Goal: Check status: Check status

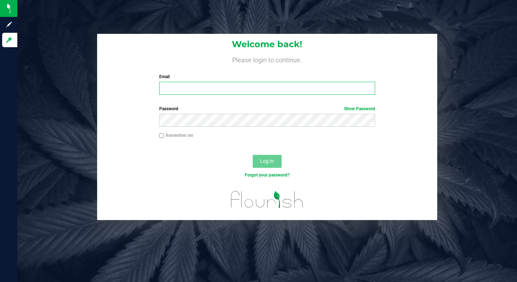
click at [229, 86] on input "Email" at bounding box center [267, 88] width 216 height 13
type input "[EMAIL_ADDRESS][DOMAIN_NAME]"
click at [237, 89] on input "[EMAIL_ADDRESS][DOMAIN_NAME]" at bounding box center [267, 88] width 216 height 13
drag, startPoint x: 253, startPoint y: 91, endPoint x: 115, endPoint y: 93, distance: 138.2
click at [117, 90] on div "Welcome back! Please login to continue. Email [EMAIL_ADDRESS][DOMAIN_NAME] Requ…" at bounding box center [267, 67] width 340 height 67
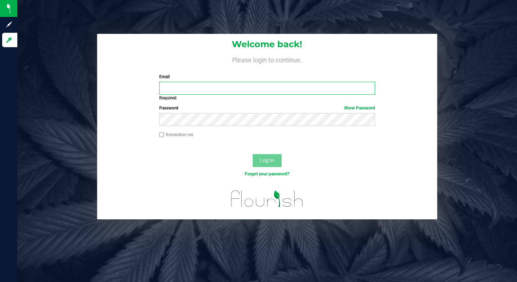
click at [223, 89] on input "Email" at bounding box center [267, 88] width 216 height 13
type input "[EMAIL_ADDRESS][DOMAIN_NAME]"
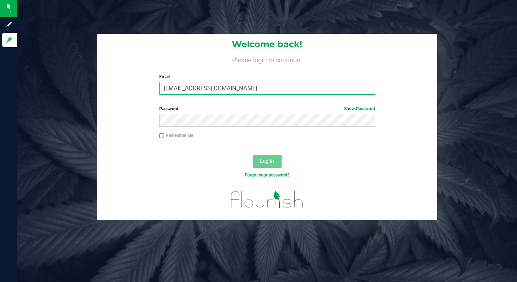
drag, startPoint x: 230, startPoint y: 88, endPoint x: 86, endPoint y: 80, distance: 143.8
click at [86, 80] on div "Welcome back! Please login to continue. Email [EMAIL_ADDRESS][DOMAIN_NAME] Requ…" at bounding box center [267, 127] width 510 height 186
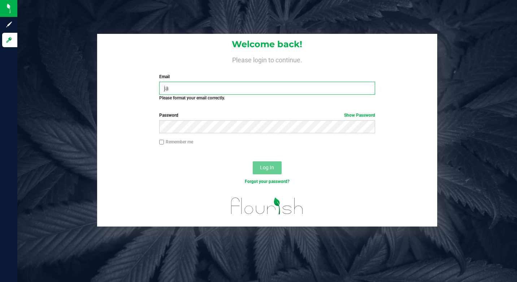
type input "[EMAIL_ADDRESS][DOMAIN_NAME]"
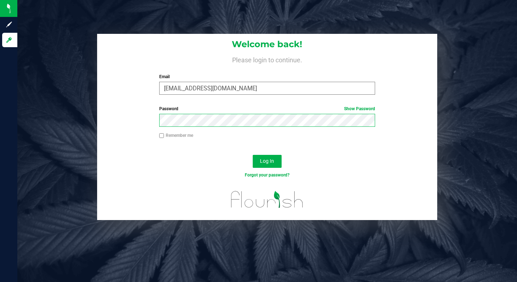
click at [253, 155] on button "Log In" at bounding box center [267, 161] width 29 height 13
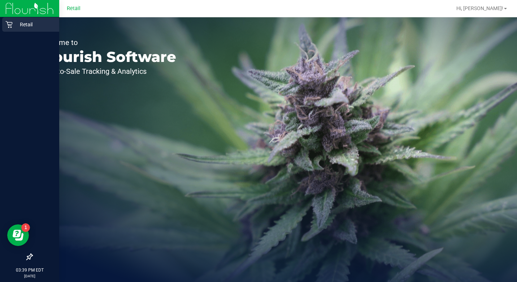
click at [12, 24] on icon at bounding box center [8, 24] width 7 height 7
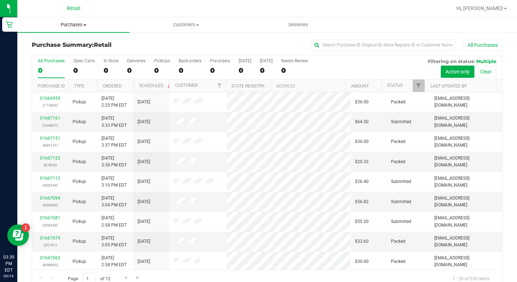
click at [71, 25] on span "Purchases" at bounding box center [73, 25] width 112 height 6
click at [166, 32] on link "Customers All customers Add a new customer All physicians" at bounding box center [186, 24] width 112 height 15
click at [104, 71] on div "0" at bounding box center [111, 70] width 15 height 8
click at [0, 0] on input "In Store 0" at bounding box center [0, 0] width 0 height 0
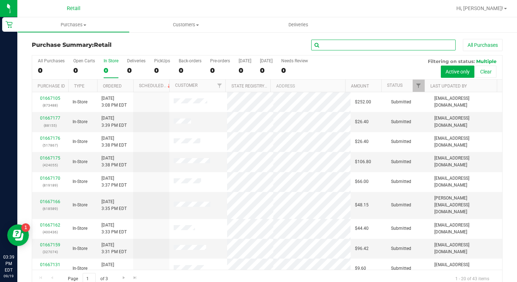
click at [338, 45] on input "text" at bounding box center [383, 45] width 144 height 11
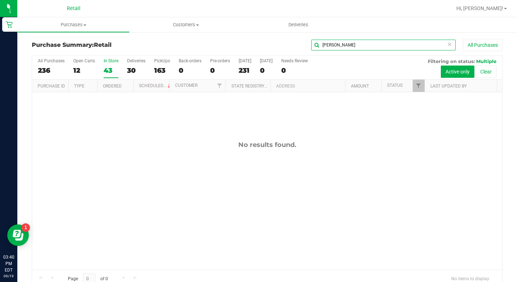
click at [352, 44] on input "[PERSON_NAME]" at bounding box center [383, 45] width 144 height 11
type input "[PERSON_NAME]"
